Goal: Information Seeking & Learning: Learn about a topic

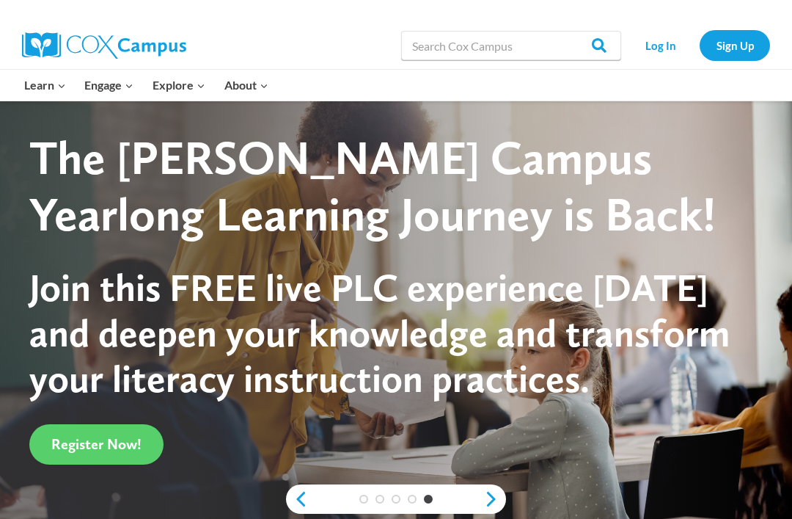
click at [557, 48] on link "Log In" at bounding box center [661, 45] width 64 height 30
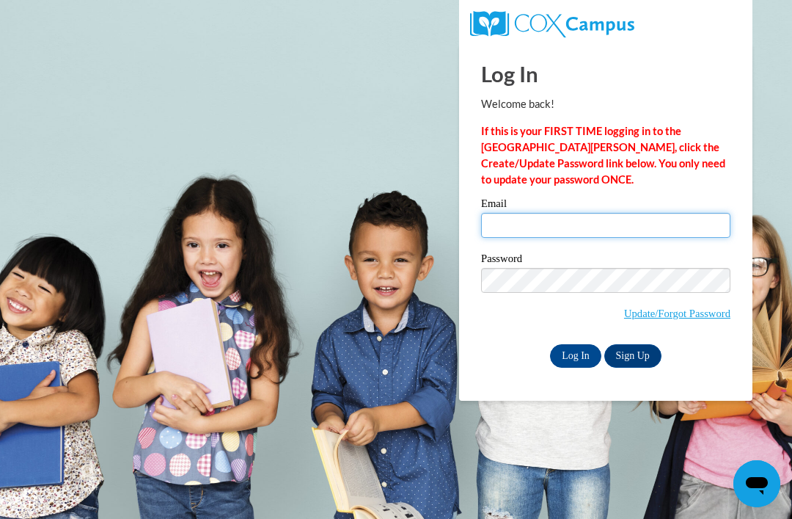
click at [585, 225] on input "Email" at bounding box center [605, 225] width 249 height 25
type input "Kgerke@kewaskumschools.org"
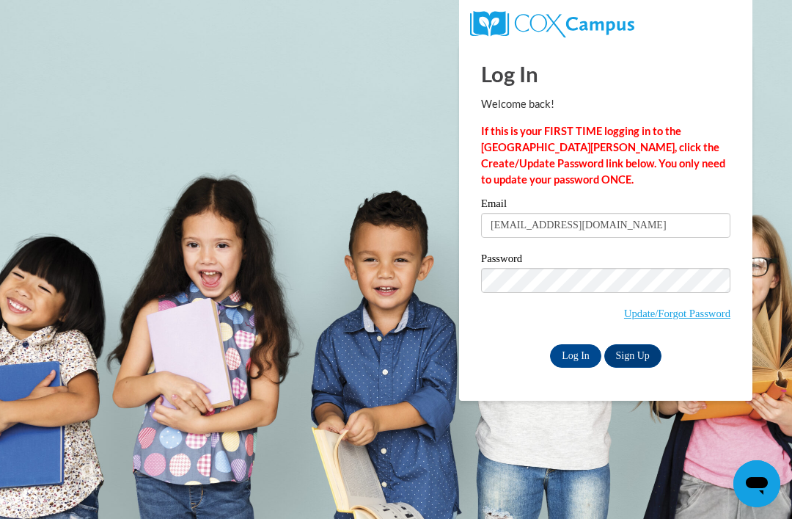
click at [575, 356] on input "Log In" at bounding box center [575, 355] width 51 height 23
click at [572, 358] on input "Log In" at bounding box center [575, 355] width 51 height 23
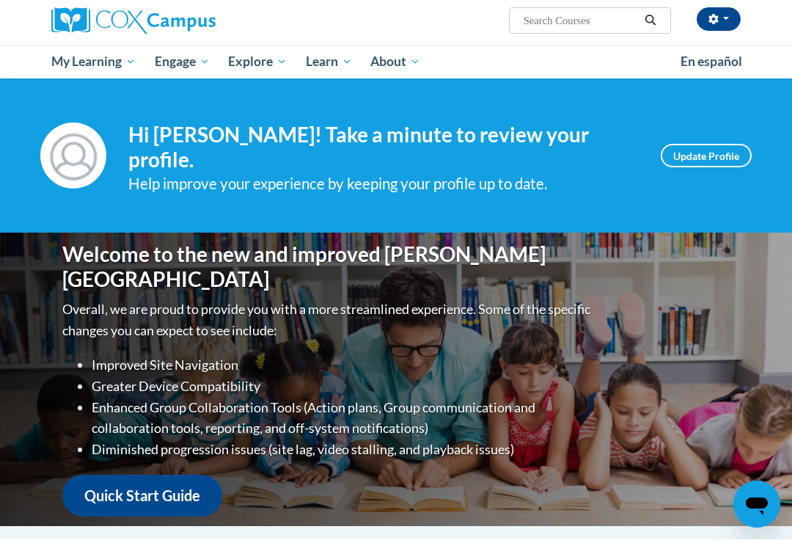
scroll to position [4, 0]
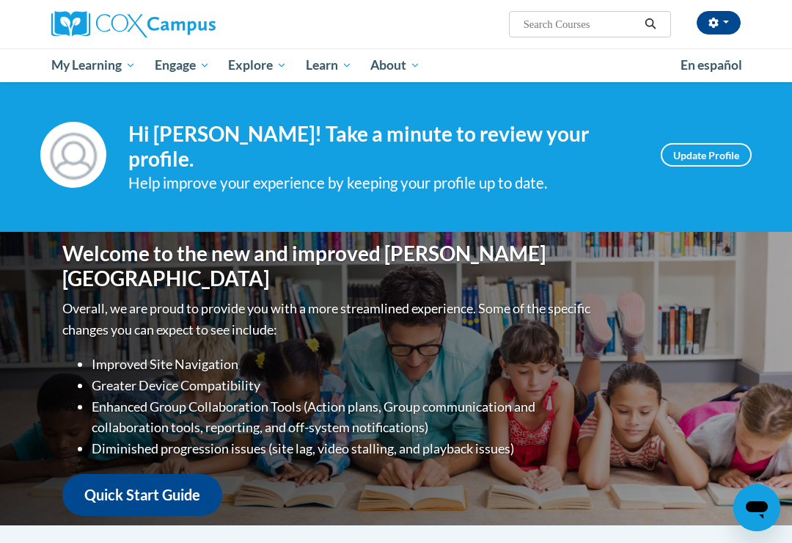
click at [0, 0] on span "My Course Progress" at bounding box center [0, 0] width 0 height 0
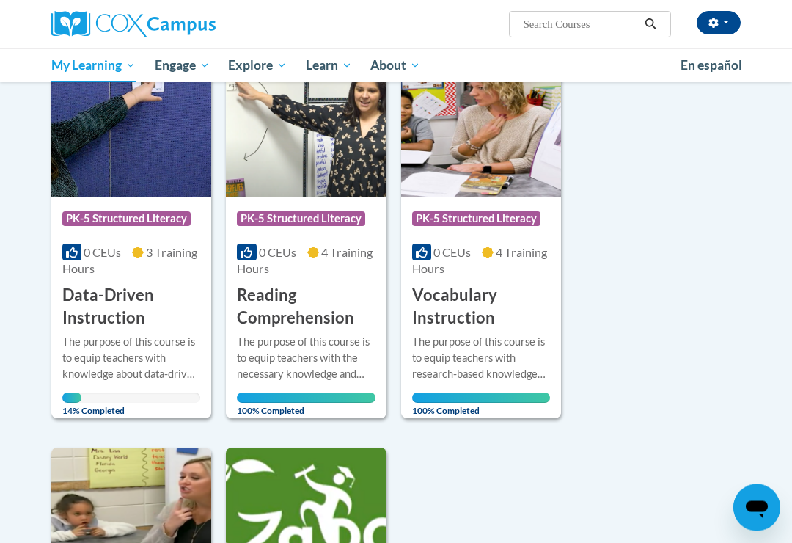
scroll to position [225, 0]
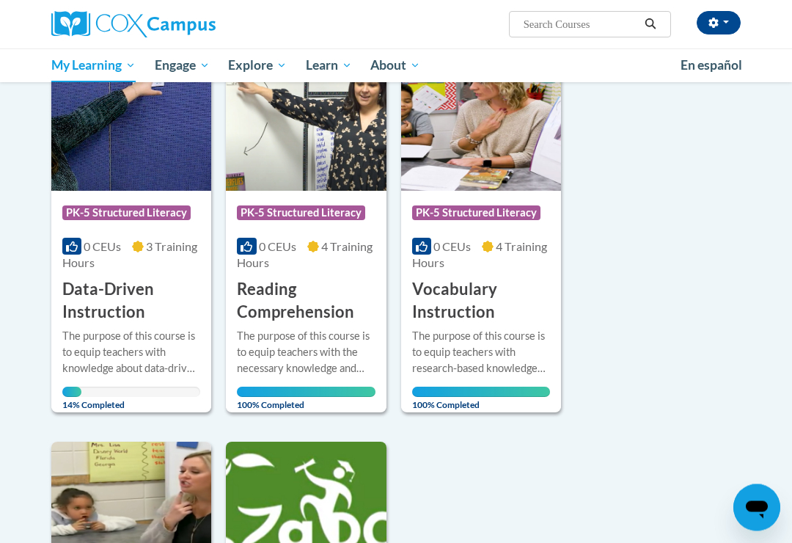
click at [122, 294] on h3 "Data-Driven Instruction" at bounding box center [131, 301] width 138 height 45
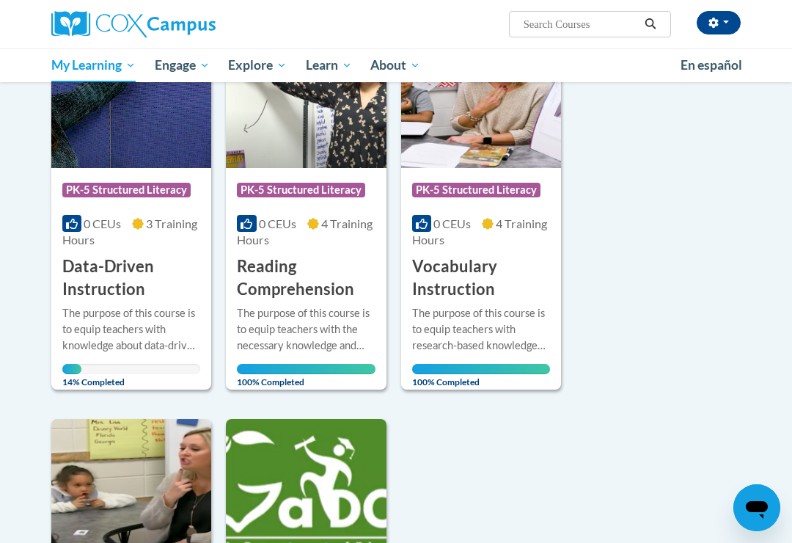
click at [132, 323] on div "The purpose of this course is to equip teachers with knowledge about data-drive…" at bounding box center [131, 329] width 138 height 48
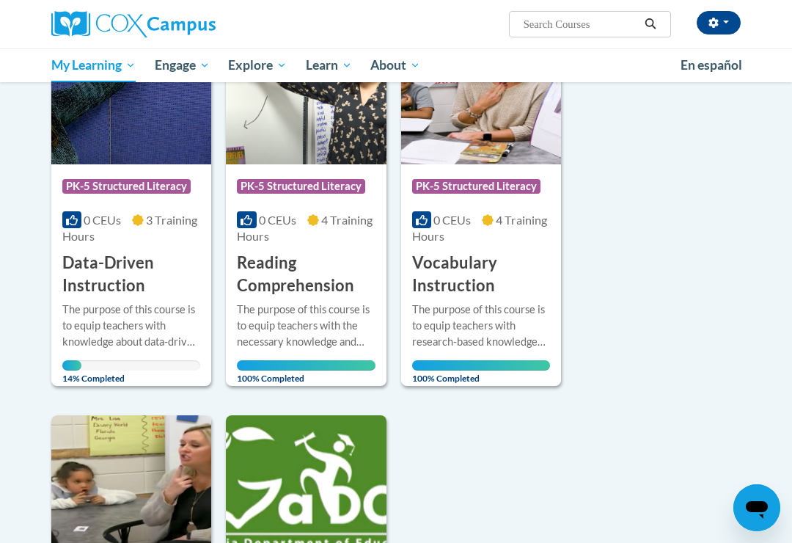
click at [721, 21] on button "button" at bounding box center [719, 22] width 44 height 23
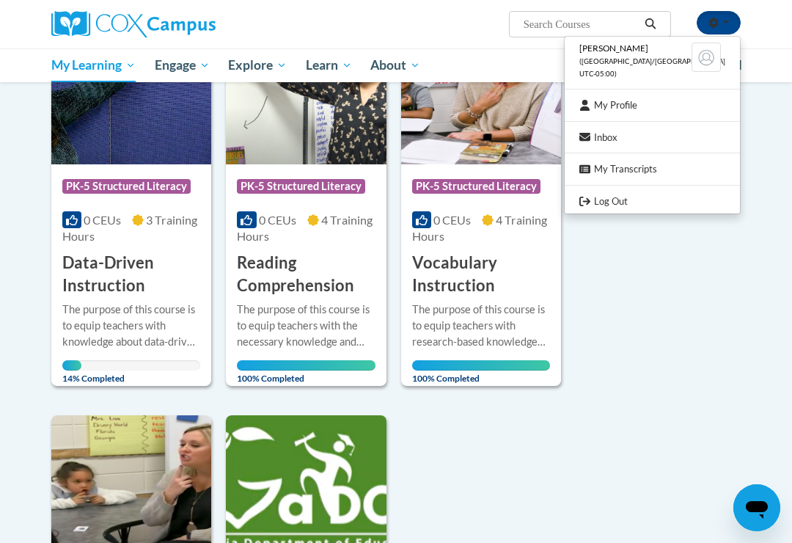
click at [136, 287] on div at bounding box center [396, 271] width 792 height 543
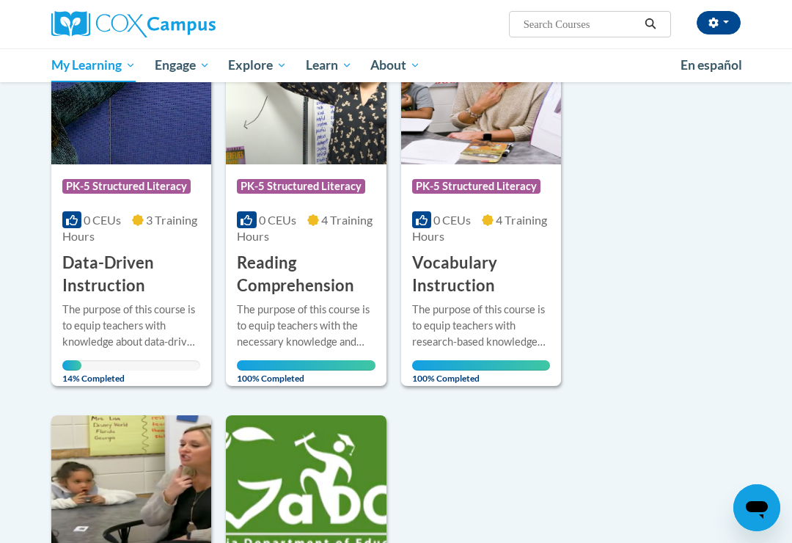
click at [137, 285] on h3 "Data-Driven Instruction" at bounding box center [131, 274] width 138 height 45
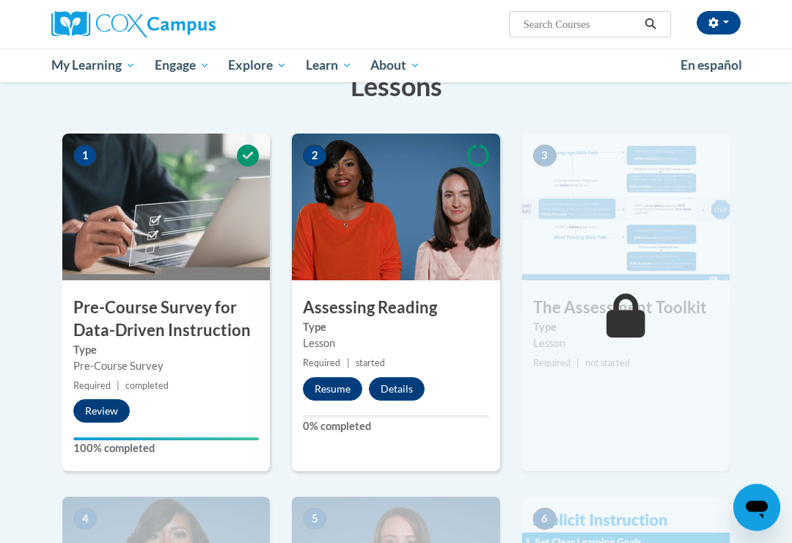
scroll to position [249, 0]
click at [339, 398] on button "Resume" at bounding box center [332, 388] width 59 height 23
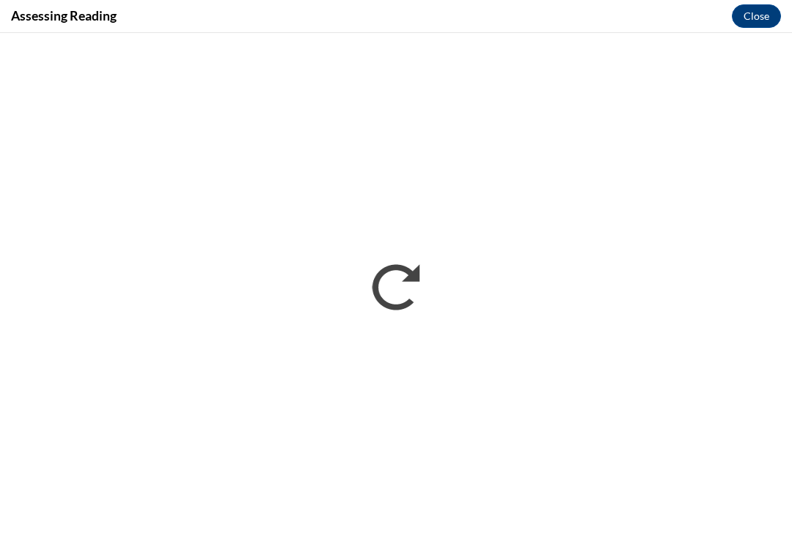
scroll to position [0, 0]
click at [759, 20] on button "Close" at bounding box center [756, 15] width 49 height 23
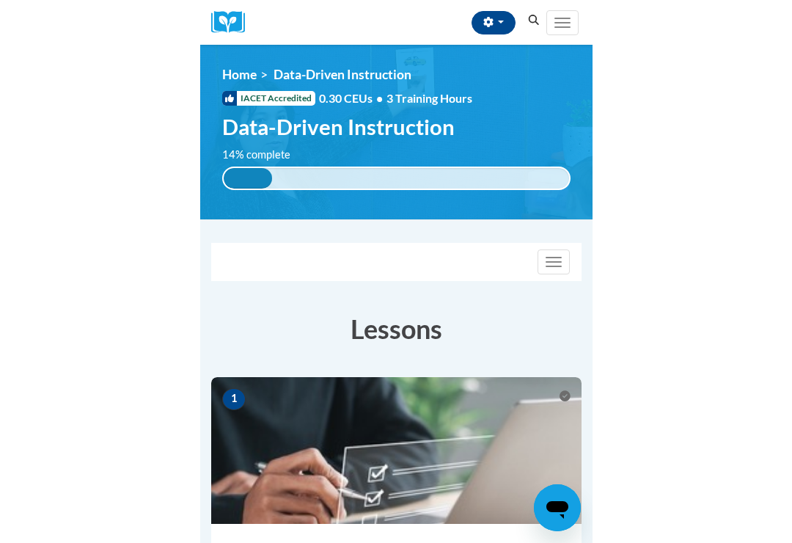
scroll to position [272, 0]
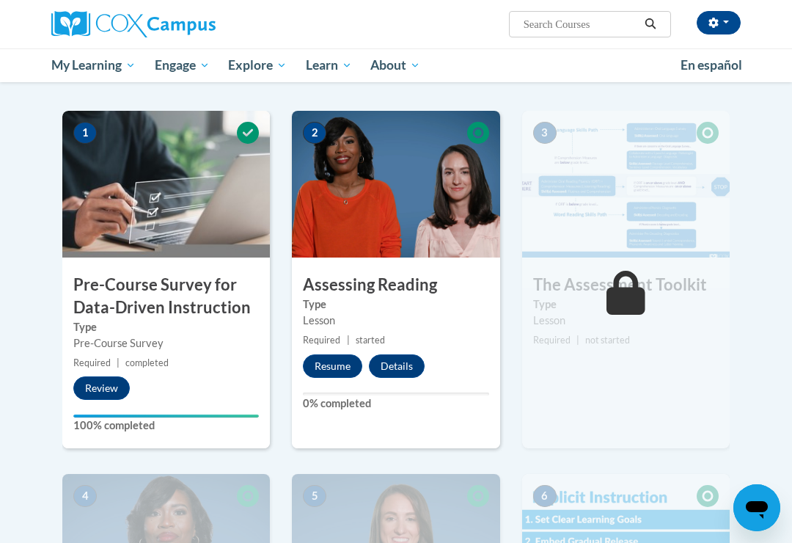
click at [344, 361] on button "Resume" at bounding box center [332, 365] width 59 height 23
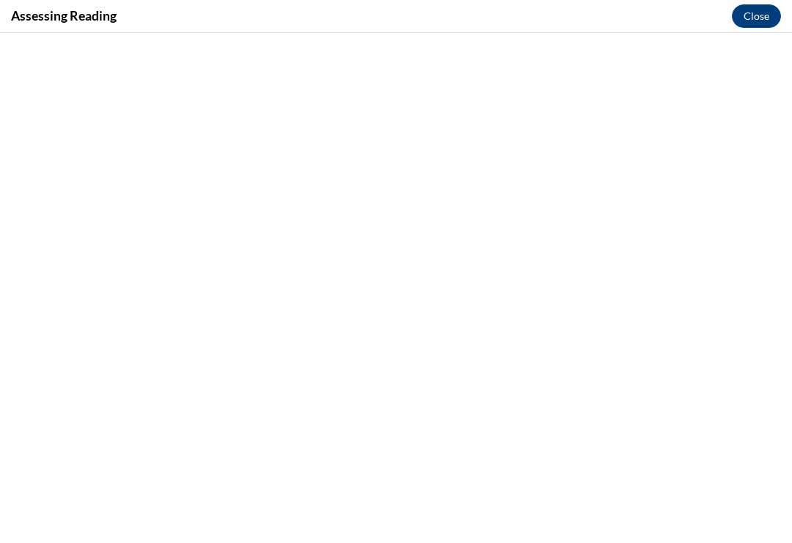
scroll to position [285, 0]
